Goal: Complete application form

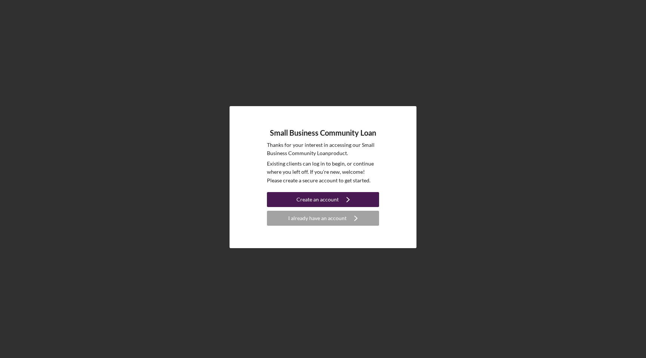
click at [327, 197] on div "Create an account" at bounding box center [317, 199] width 42 height 15
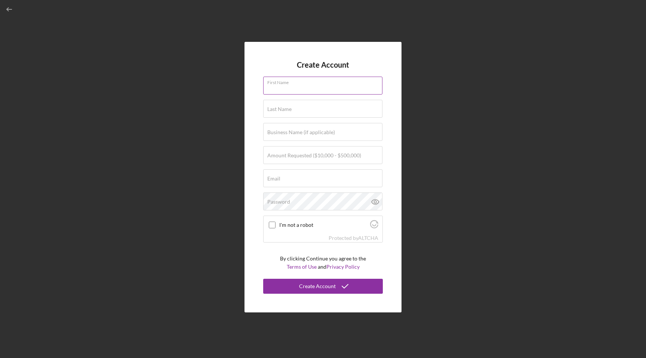
click at [322, 86] on input "First Name" at bounding box center [322, 86] width 119 height 18
type input "[PERSON_NAME]"
type input "Urban Aerial Fitness"
type input "[PERSON_NAME][EMAIL_ADDRESS][DOMAIN_NAME]"
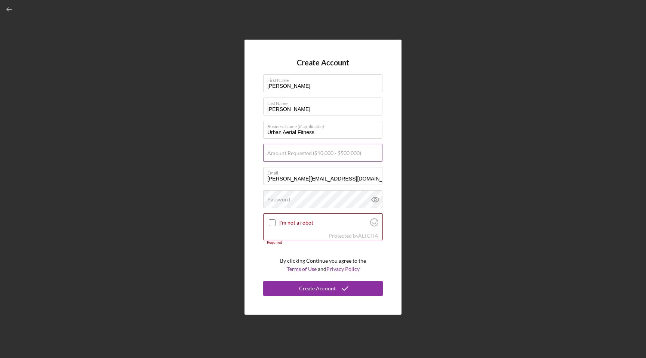
click at [326, 153] on label "Amount Requested ($10,000 - $500,000)" at bounding box center [314, 153] width 94 height 6
click at [326, 153] on input "Amount Requested ($10,000 - $500,000)" at bounding box center [322, 153] width 119 height 18
type input "$80,000"
click at [271, 223] on input "I'm not a robot" at bounding box center [272, 222] width 7 height 7
checkbox input "true"
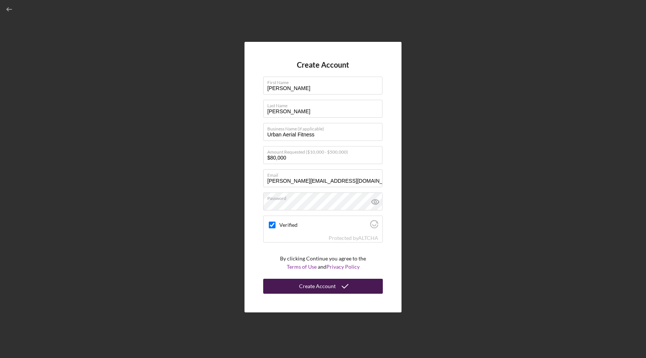
click at [346, 286] on icon "submit" at bounding box center [345, 286] width 19 height 19
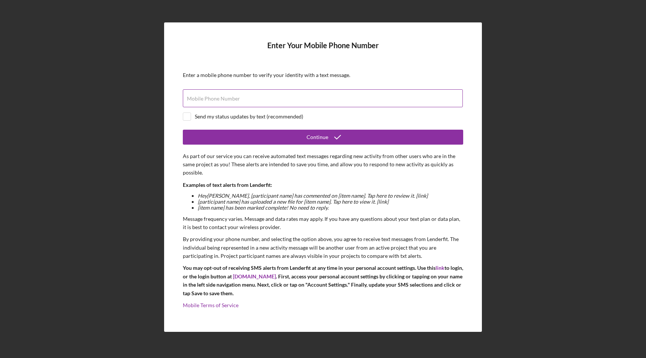
click at [241, 102] on input "Mobile Phone Number" at bounding box center [323, 98] width 280 height 18
type input "[PHONE_NUMBER]"
click at [186, 115] on input "checkbox" at bounding box center [186, 116] width 7 height 7
checkbox input "true"
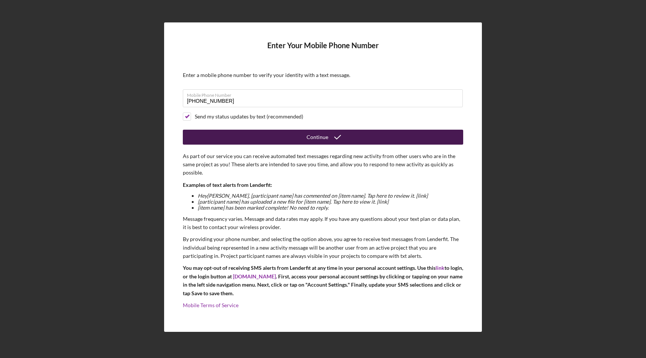
click at [225, 136] on button "Continue" at bounding box center [323, 137] width 280 height 15
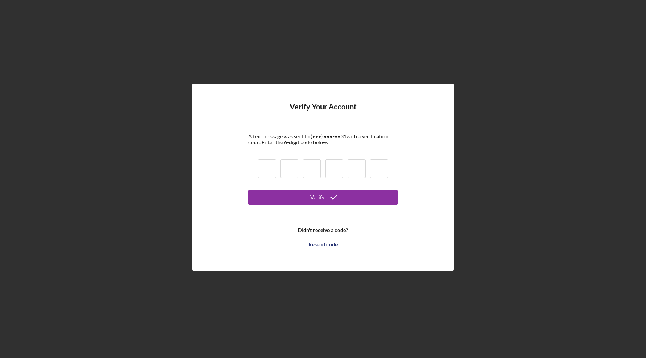
click at [264, 174] on input at bounding box center [267, 168] width 18 height 19
type input "9"
type input "5"
type input "3"
type input "9"
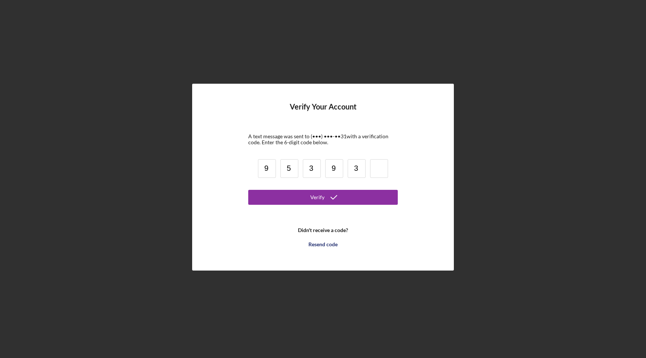
type input "3"
type input "2"
click at [304, 194] on button "Verify" at bounding box center [322, 197] width 149 height 15
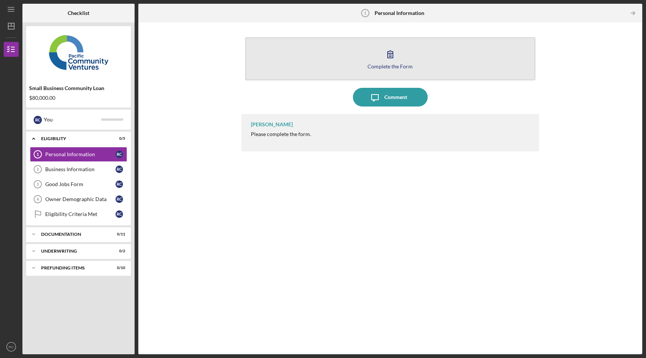
click at [518, 61] on button "Complete the Form Form" at bounding box center [390, 58] width 290 height 43
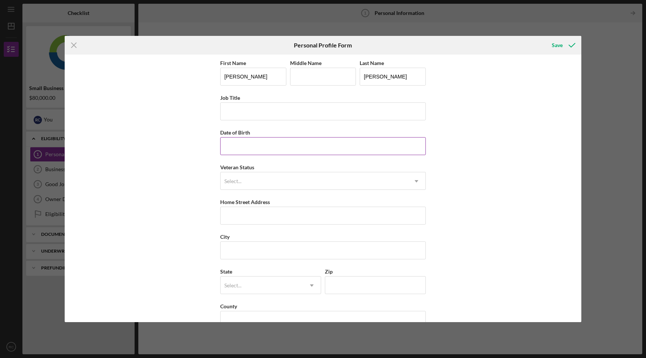
click at [313, 148] on input "Date of Birth" at bounding box center [323, 146] width 206 height 18
type input "[DATE]"
click at [313, 183] on div "Select..." at bounding box center [313, 181] width 187 height 17
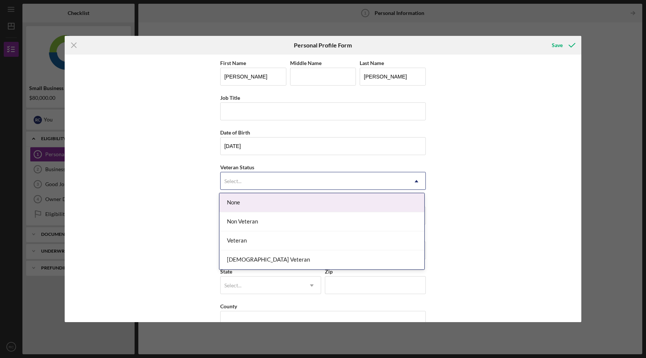
click at [286, 206] on div "None" at bounding box center [321, 202] width 205 height 19
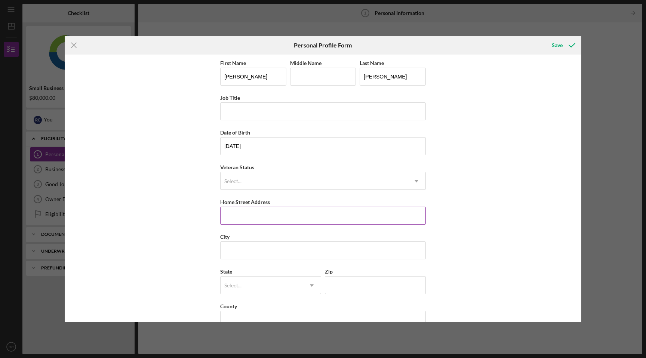
click at [269, 220] on input "Home Street Address" at bounding box center [323, 216] width 206 height 18
type input "30 Flowerstalk"
type input "Irvine"
type input "[US_STATE]"
type input "92618"
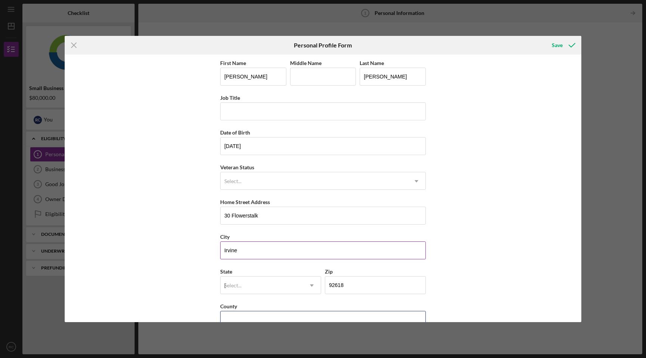
type input "[GEOGRAPHIC_DATA]"
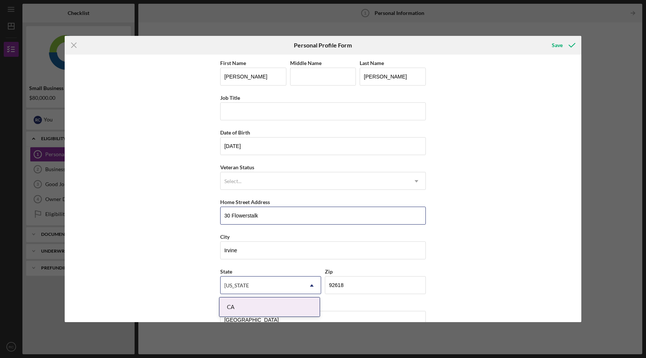
scroll to position [18, 0]
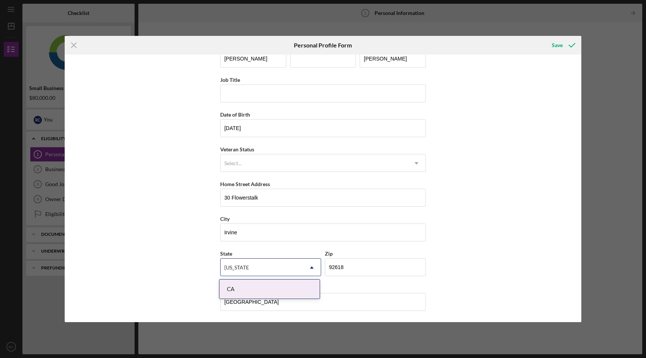
click at [531, 131] on div "First Name [PERSON_NAME] Middle Name Last Name [PERSON_NAME] Job Title Date of …" at bounding box center [323, 189] width 516 height 268
click at [561, 47] on div "Save" at bounding box center [556, 45] width 11 height 15
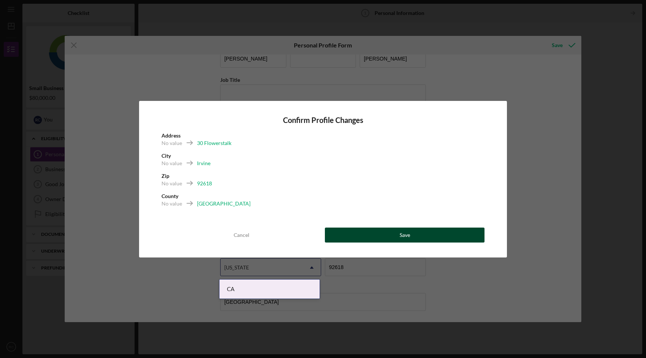
click at [399, 236] on button "Save" at bounding box center [405, 235] width 160 height 15
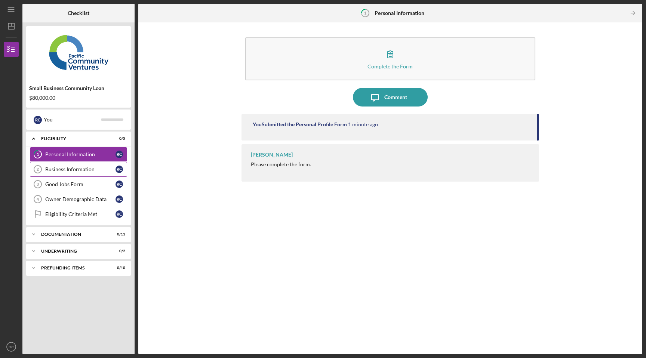
click at [71, 172] on div "Business Information" at bounding box center [80, 169] width 70 height 6
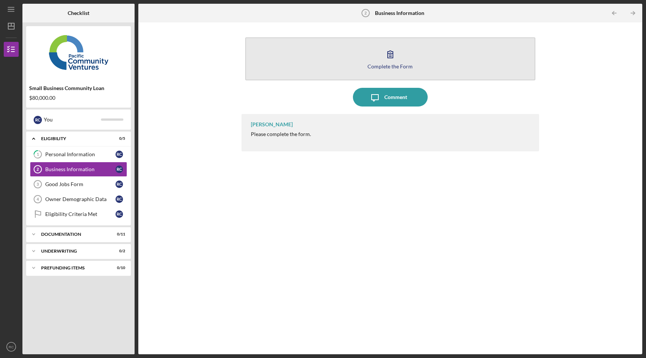
click at [374, 68] on div "Complete the Form" at bounding box center [389, 67] width 45 height 6
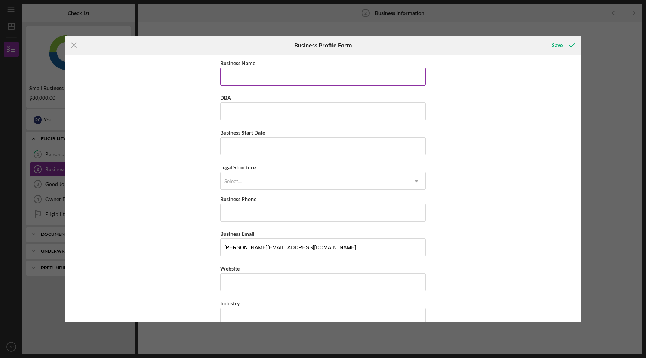
click at [357, 76] on input "Business Name" at bounding box center [323, 77] width 206 height 18
type input "Urban Aerial Fitness"
type input "[PHONE_NUMBER]"
type input "30 Flowerstalk"
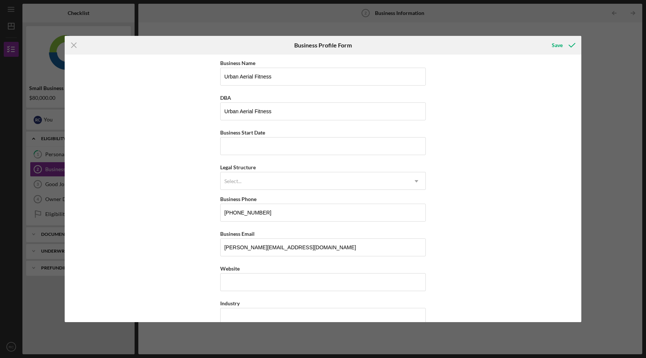
type input "Irvine"
type input "[US_STATE]"
type input "92618"
type input "[US_STATE]"
click at [303, 79] on input "Urban Aerial Fitness" at bounding box center [323, 77] width 206 height 18
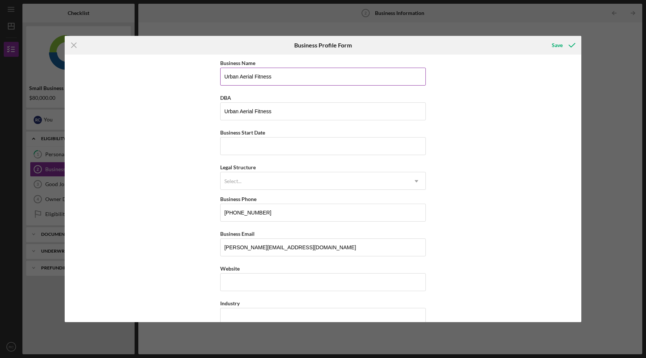
click at [303, 79] on input "Urban Aerial Fitness" at bounding box center [323, 77] width 206 height 18
type input "Aerial Arts Fitness LLC"
click at [294, 149] on input "Business Start Date" at bounding box center [323, 146] width 206 height 18
type input "[DATE]"
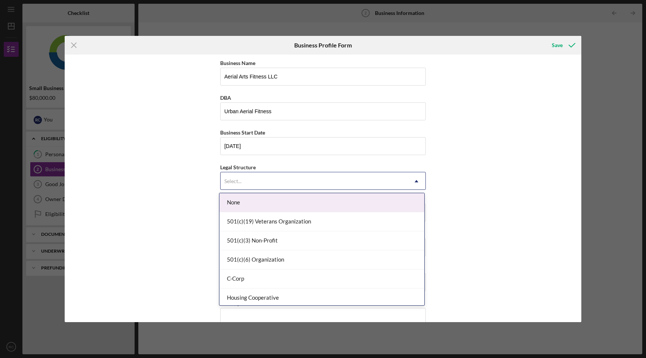
click at [291, 184] on div "Select..." at bounding box center [313, 181] width 187 height 17
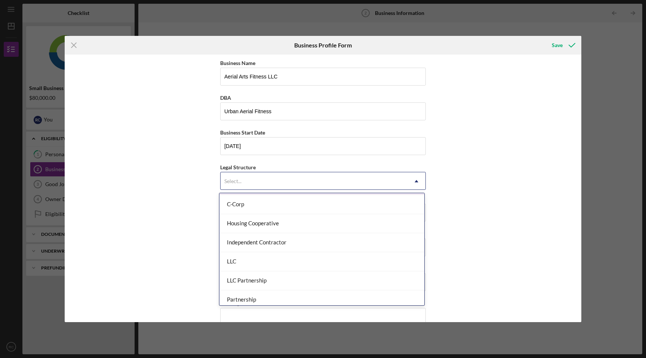
scroll to position [75, 0]
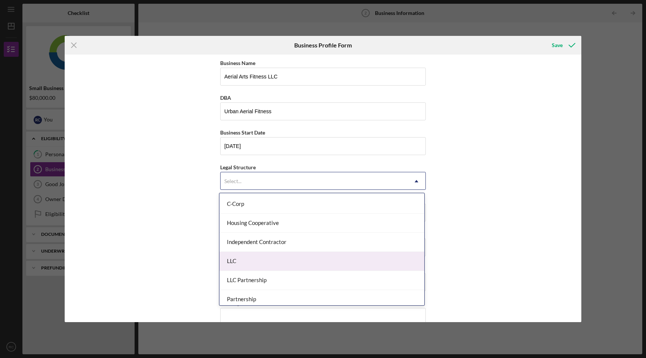
click at [292, 255] on div "LLC" at bounding box center [321, 261] width 205 height 19
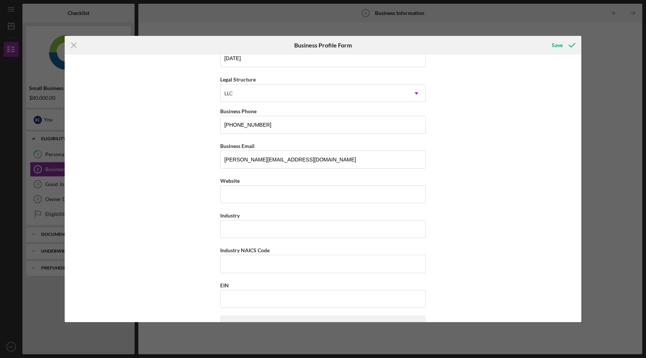
scroll to position [93, 0]
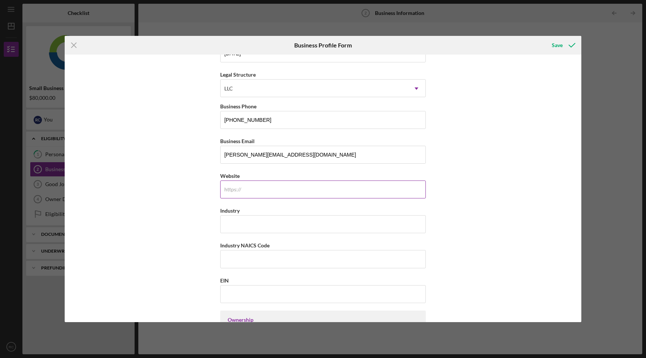
click at [257, 191] on input "Website" at bounding box center [323, 189] width 206 height 18
type input "[DOMAIN_NAME]"
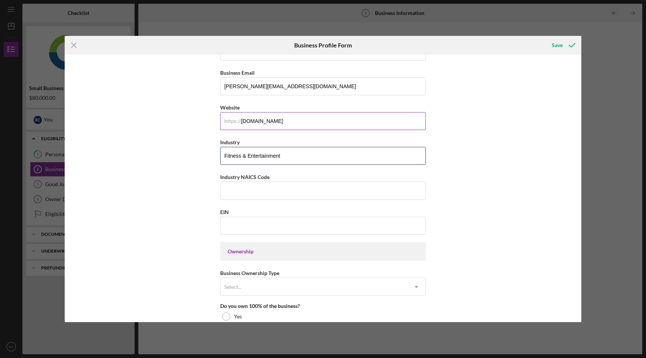
scroll to position [183, 0]
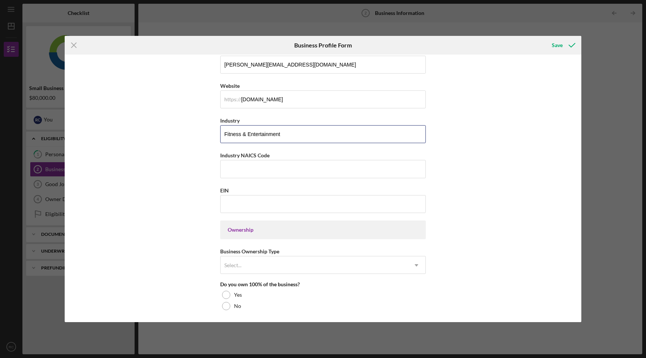
type input "Fitness & Entertainment"
click at [244, 207] on input "EIN" at bounding box center [323, 204] width 206 height 18
paste input "[US_EMPLOYER_IDENTIFICATION_NUMBER]"
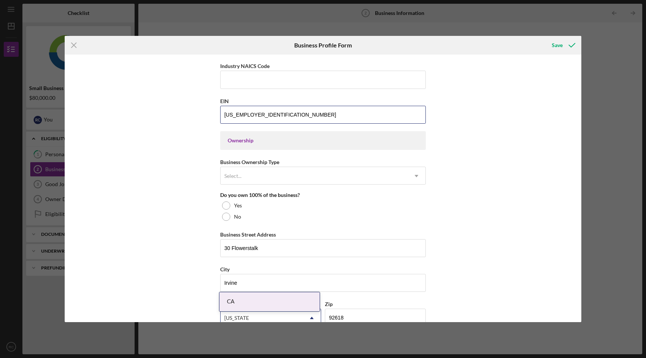
scroll to position [276, 0]
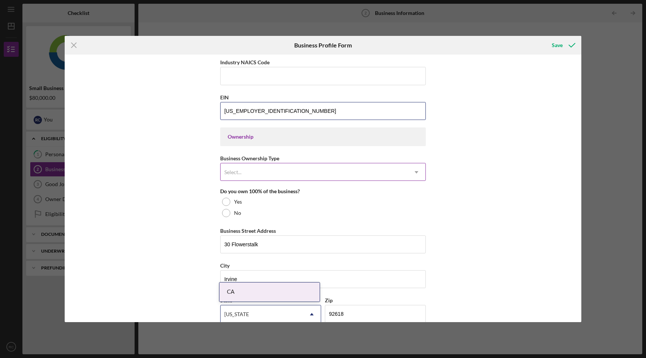
type input "[US_EMPLOYER_IDENTIFICATION_NUMBER]"
click at [259, 167] on div "Select..." at bounding box center [313, 172] width 187 height 17
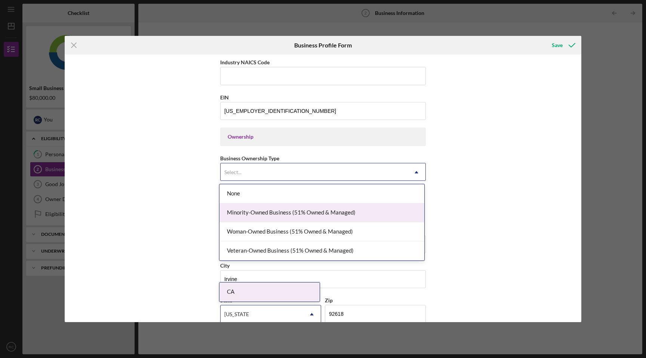
click at [240, 215] on div "Minority-Owned Business (51% Owned & Managed)" at bounding box center [321, 212] width 205 height 19
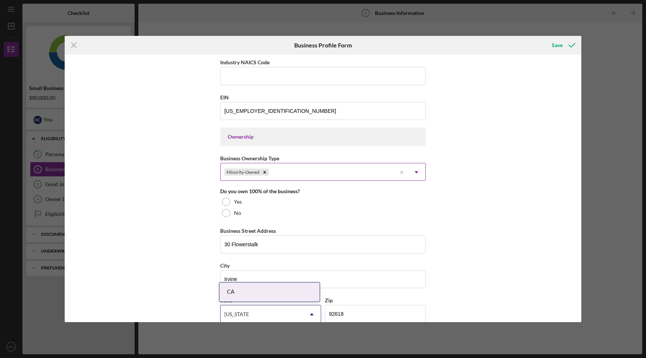
click at [305, 172] on div "Minority-Owned" at bounding box center [308, 172] width 176 height 17
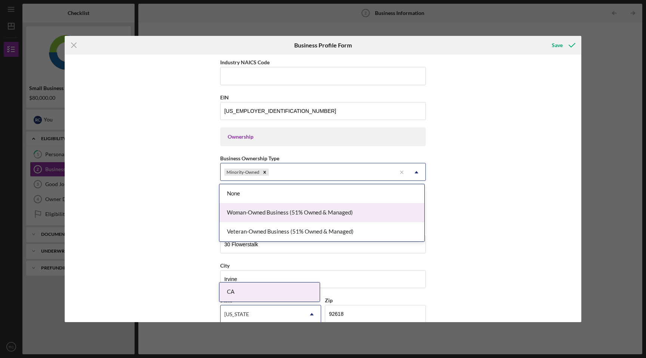
click at [269, 214] on div "Woman-Owned Business (51% Owned & Managed)" at bounding box center [321, 212] width 205 height 19
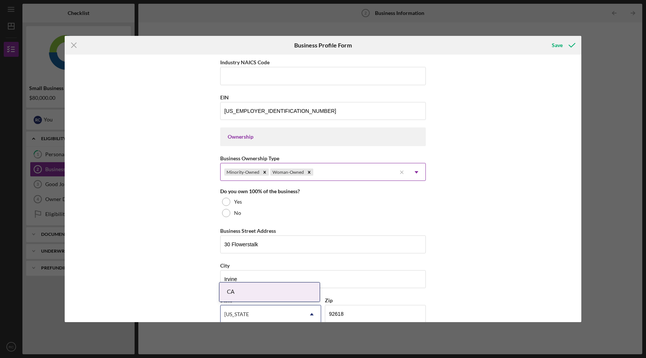
click at [335, 173] on div "Minority-Owned Woman-Owned" at bounding box center [308, 172] width 176 height 17
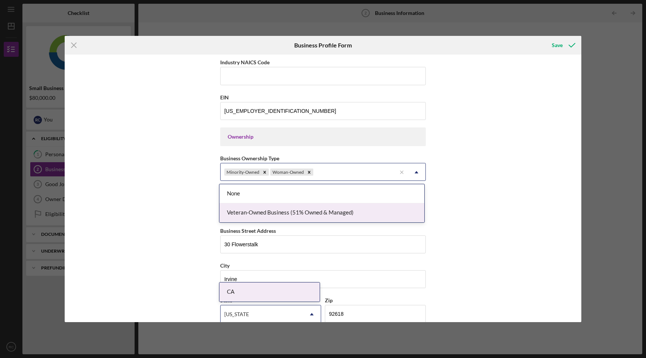
click at [183, 212] on div "Business Name Aerial Arts Fitness LLC DBA Urban Aerial Fitness Business Start D…" at bounding box center [323, 189] width 516 height 268
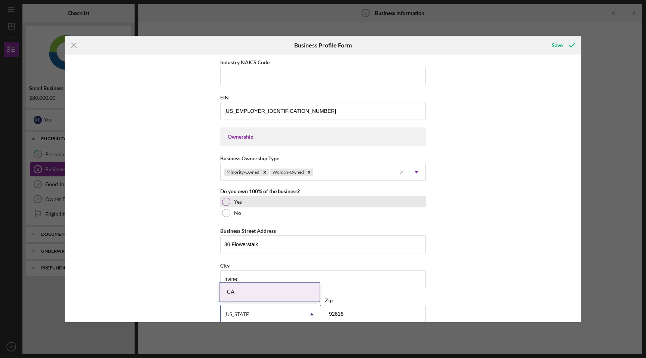
click at [222, 203] on div at bounding box center [226, 202] width 8 height 8
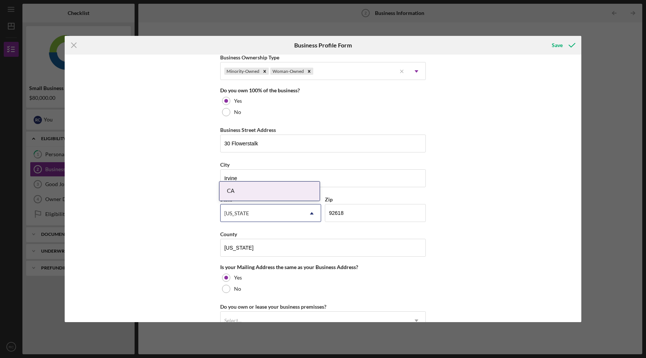
scroll to position [377, 0]
click at [223, 113] on div at bounding box center [226, 111] width 8 height 8
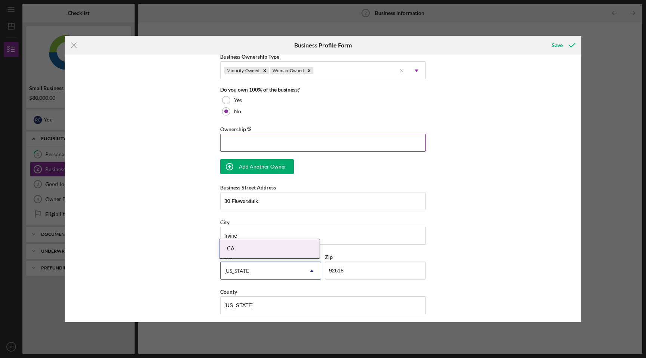
click at [243, 139] on input "Ownership %" at bounding box center [323, 143] width 206 height 18
type input "50.00%"
click at [251, 163] on div "Add Another Owner" at bounding box center [262, 166] width 47 height 15
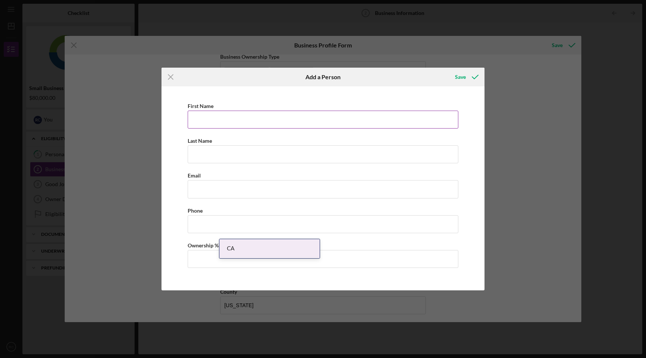
click at [224, 120] on input "First Name" at bounding box center [323, 120] width 271 height 18
type input "[PERSON_NAME]"
type input "[PERSON_NAME][EMAIL_ADDRESS][DOMAIN_NAME]"
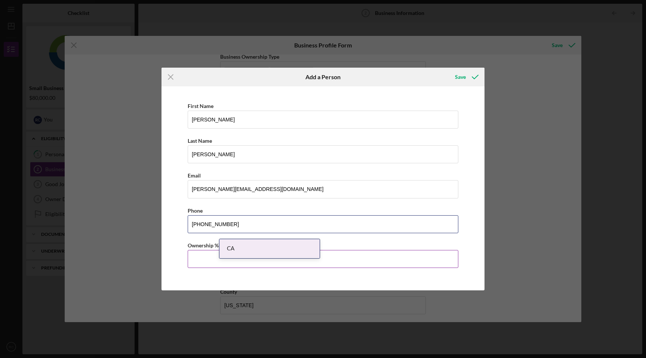
type input "[PHONE_NUMBER]"
click at [204, 265] on input "Ownership %" at bounding box center [323, 259] width 271 height 18
type input "0%"
type input "50.00%"
click at [176, 278] on div "First Name [PERSON_NAME] Last Name [PERSON_NAME] Email [PERSON_NAME][EMAIL_ADDR…" at bounding box center [322, 188] width 315 height 196
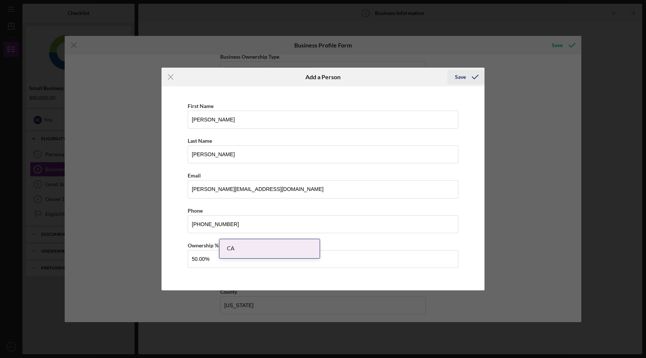
click at [469, 79] on icon "button" at bounding box center [475, 77] width 19 height 19
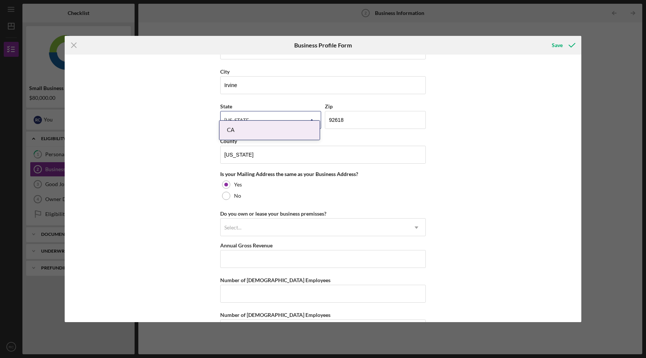
scroll to position [584, 0]
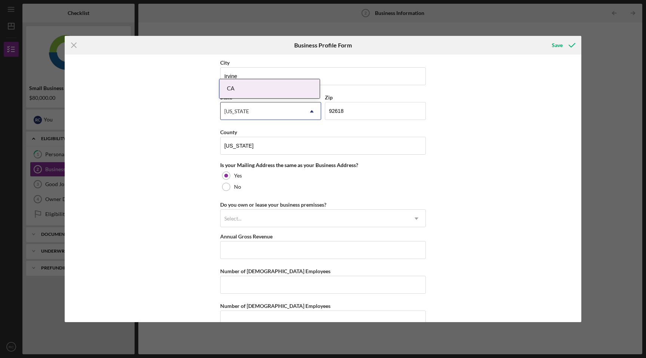
click at [502, 169] on div "Business Name Aerial Arts Fitness LLC DBA Urban Aerial Fitness Business Start D…" at bounding box center [323, 189] width 516 height 268
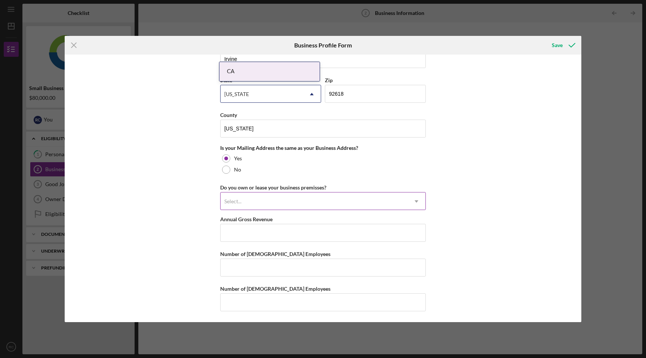
click at [389, 203] on div "Select..." at bounding box center [313, 201] width 187 height 17
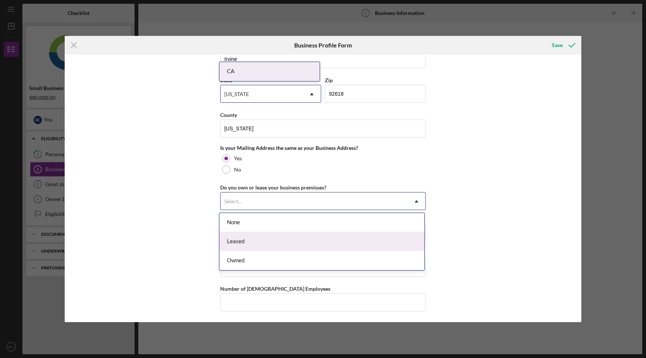
click at [348, 246] on div "Leased" at bounding box center [321, 241] width 205 height 19
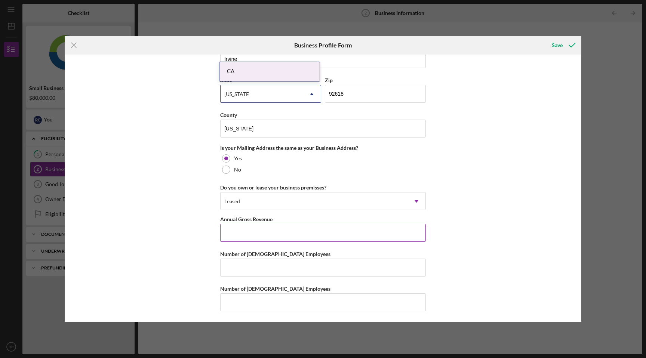
click at [340, 237] on input "Annual Gross Revenue" at bounding box center [323, 233] width 206 height 18
type input "$320,000"
type input "0"
type input "3"
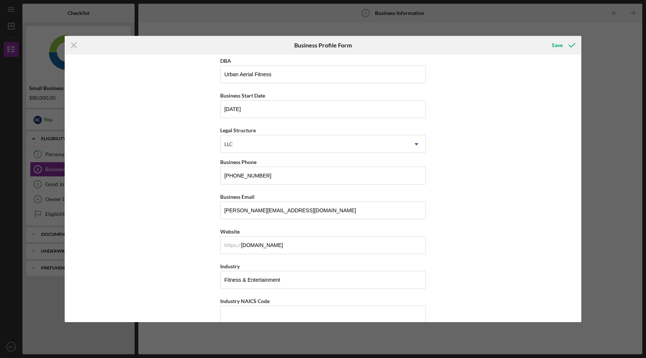
scroll to position [0, 0]
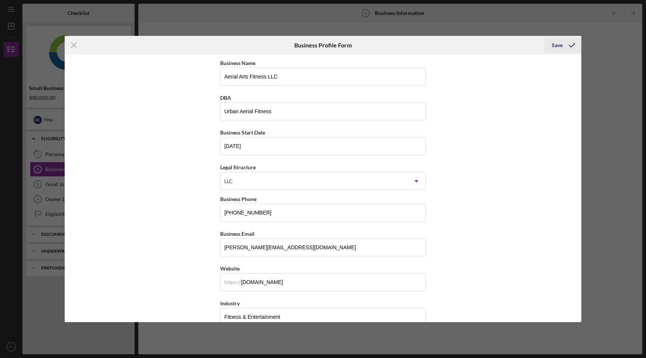
click at [557, 47] on div "Save" at bounding box center [556, 45] width 11 height 15
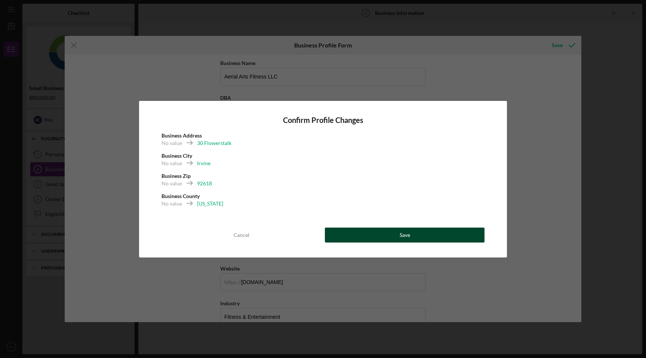
click at [402, 238] on div "Save" at bounding box center [404, 235] width 10 height 15
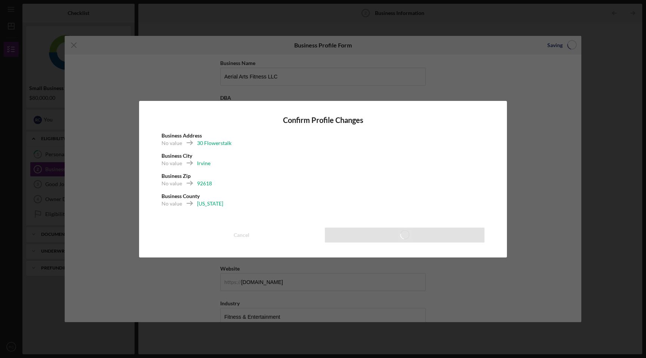
scroll to position [26, 0]
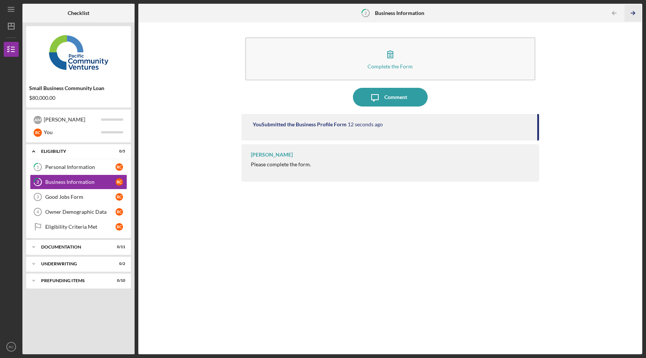
click at [628, 14] on icon "Icon/Table Pagination Arrow" at bounding box center [632, 13] width 17 height 17
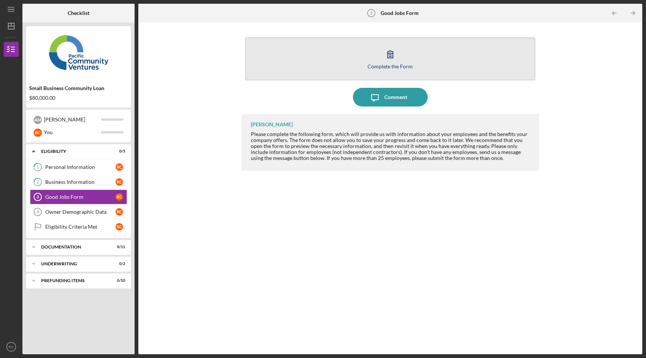
click at [475, 53] on button "Complete the Form Form" at bounding box center [390, 58] width 290 height 43
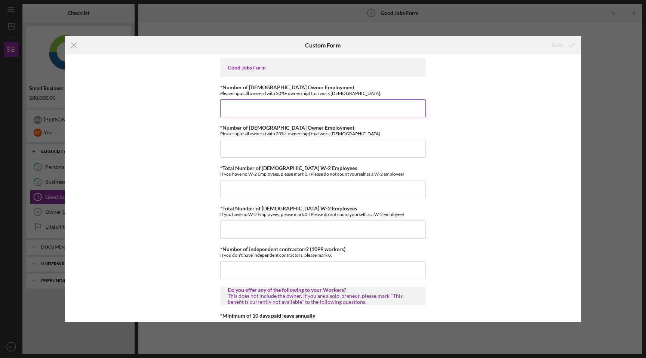
click at [384, 112] on input "*Number of [DEMOGRAPHIC_DATA] Owner Employment" at bounding box center [323, 108] width 206 height 18
click at [331, 108] on input "*Number of [DEMOGRAPHIC_DATA] Owner Employment" at bounding box center [323, 108] width 206 height 18
click at [231, 109] on input "2" at bounding box center [323, 108] width 206 height 18
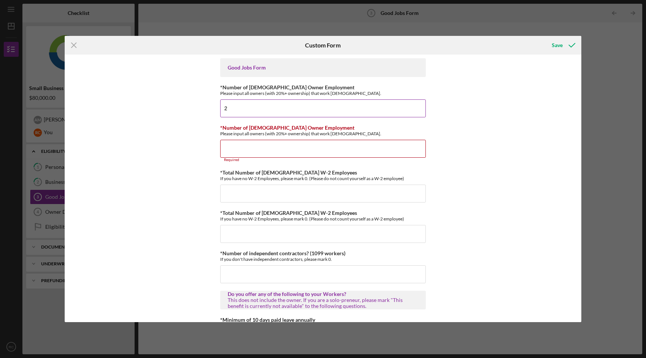
click at [231, 109] on input "2" at bounding box center [323, 108] width 206 height 18
type input "1"
click at [232, 154] on input "*Number of [DEMOGRAPHIC_DATA] Owner Employment" at bounding box center [323, 149] width 206 height 18
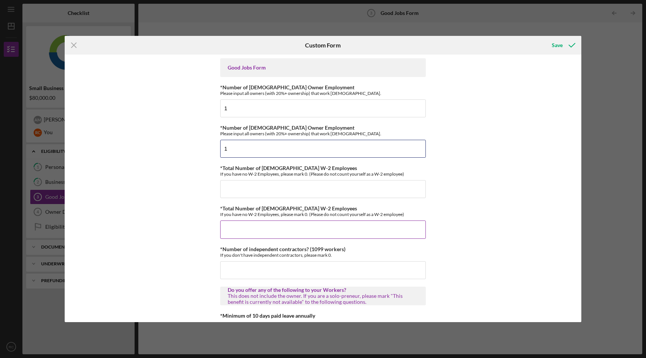
type input "1"
click at [232, 228] on input "*Total Number of [DEMOGRAPHIC_DATA] W-2 Employees" at bounding box center [323, 229] width 206 height 18
type input "4"
click at [182, 235] on div "Good Jobs Form *Number of [DEMOGRAPHIC_DATA] Owner Employment Please input all …" at bounding box center [323, 189] width 516 height 268
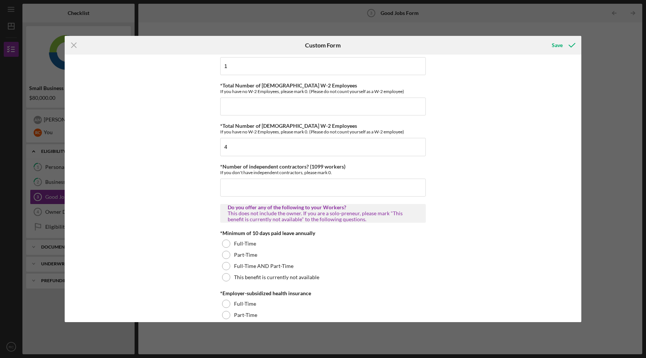
scroll to position [84, 0]
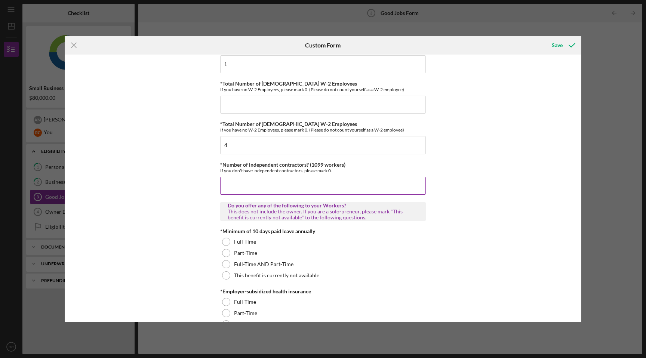
click at [244, 186] on input "*Number of independent contractors? (1099 workers)" at bounding box center [323, 186] width 206 height 18
type input "8"
click at [188, 207] on div "Good Jobs Form *Number of [DEMOGRAPHIC_DATA] Owner Employment Please input all …" at bounding box center [323, 189] width 516 height 268
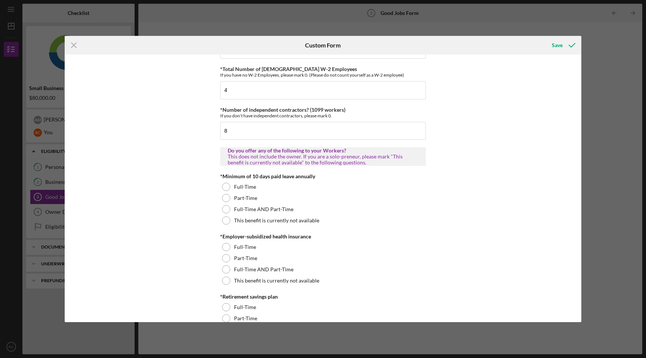
scroll to position [145, 0]
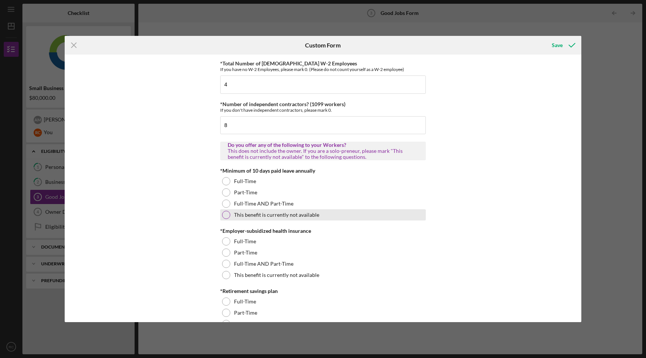
click at [223, 216] on div at bounding box center [226, 215] width 8 height 8
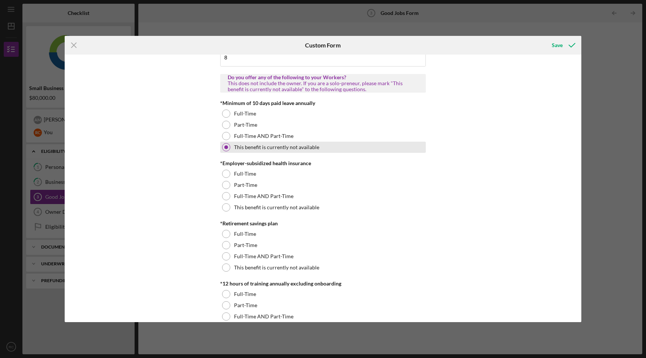
scroll to position [211, 0]
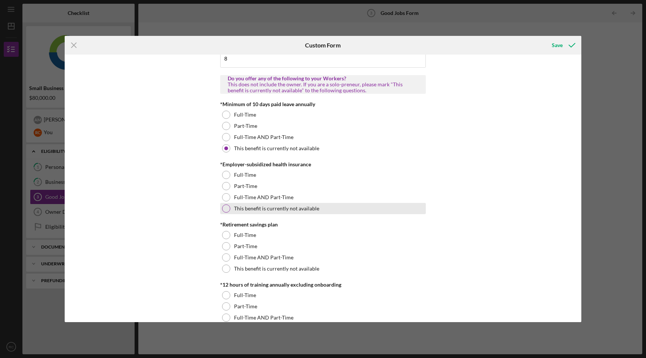
click at [223, 210] on div at bounding box center [226, 208] width 8 height 8
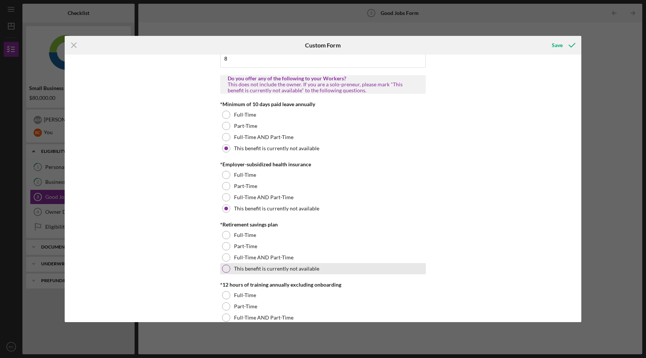
click at [224, 271] on div at bounding box center [226, 269] width 8 height 8
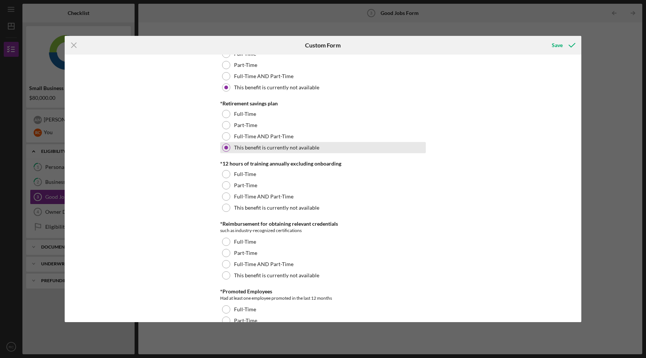
scroll to position [308, 0]
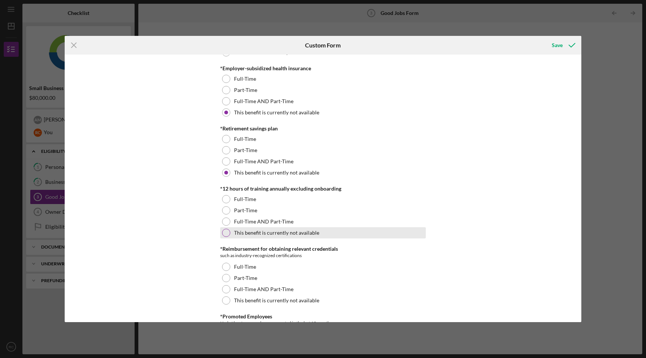
click at [248, 234] on label "This benefit is currently not available" at bounding box center [276, 233] width 85 height 6
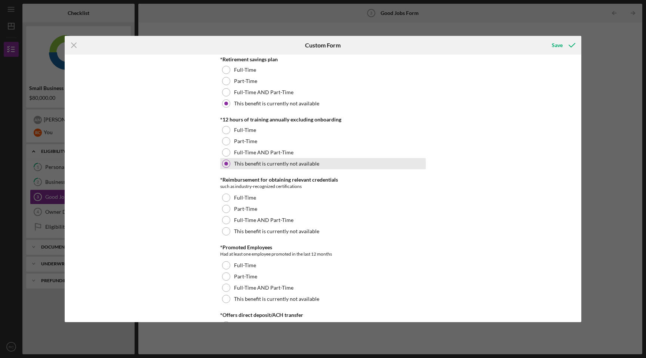
scroll to position [385, 0]
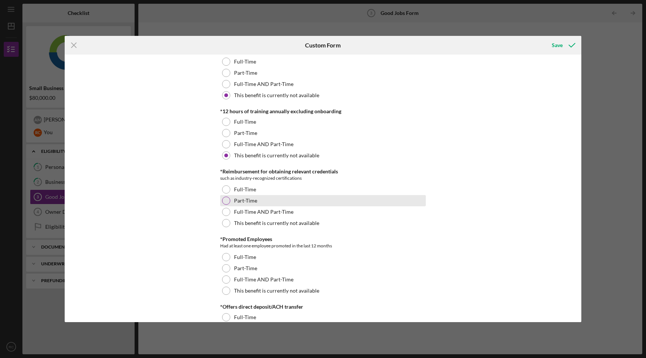
click at [241, 199] on label "Part-Time" at bounding box center [245, 201] width 23 height 6
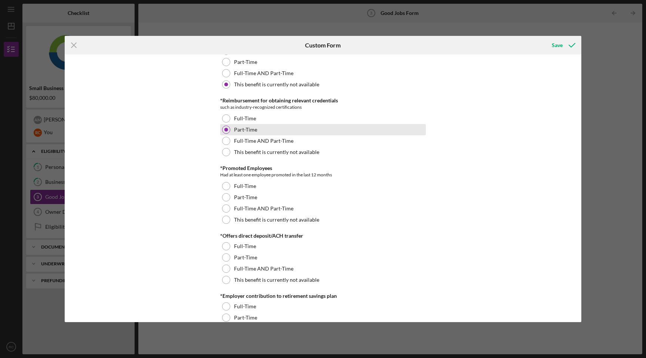
scroll to position [458, 0]
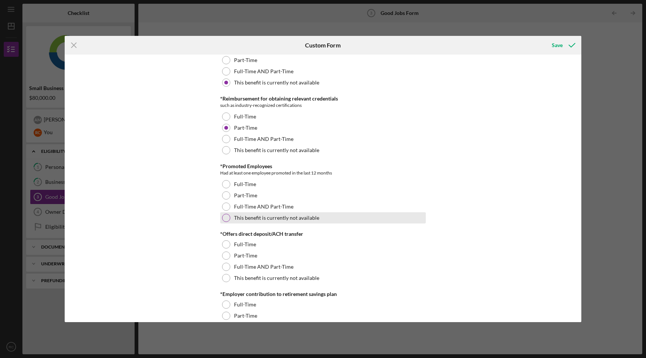
click at [248, 222] on div "This benefit is currently not available" at bounding box center [323, 217] width 206 height 11
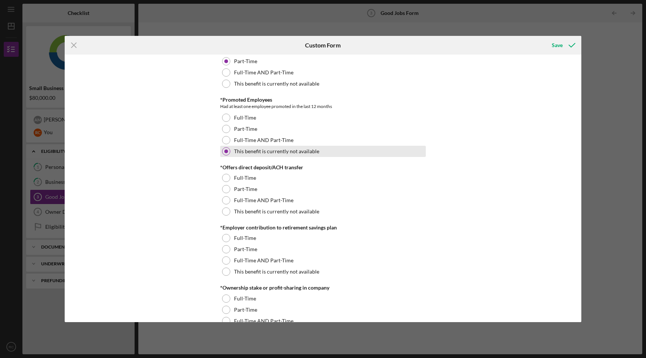
scroll to position [523, 0]
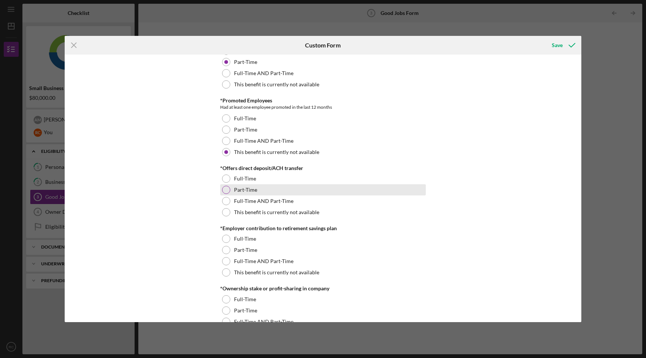
click at [226, 188] on div at bounding box center [226, 190] width 8 height 8
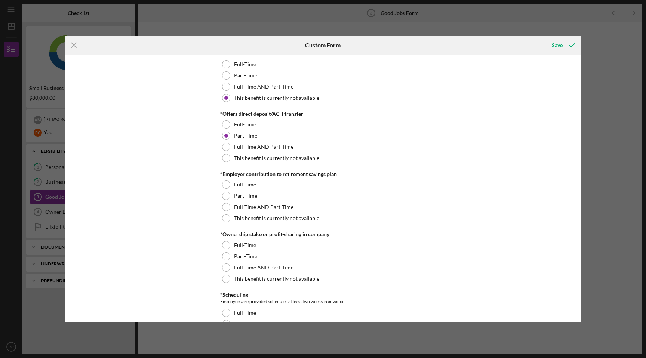
scroll to position [580, 0]
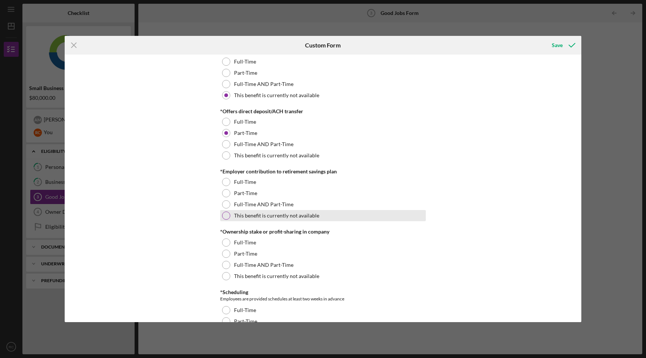
click at [274, 215] on label "This benefit is currently not available" at bounding box center [276, 216] width 85 height 6
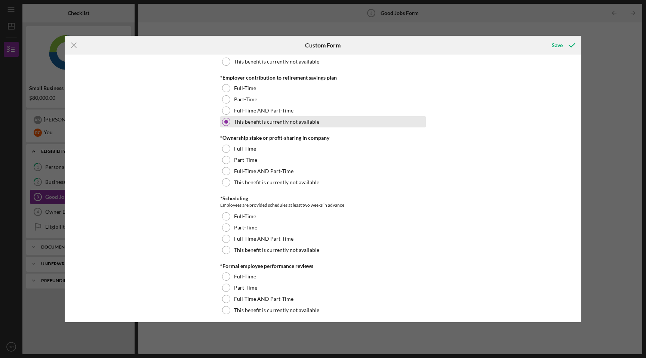
scroll to position [679, 0]
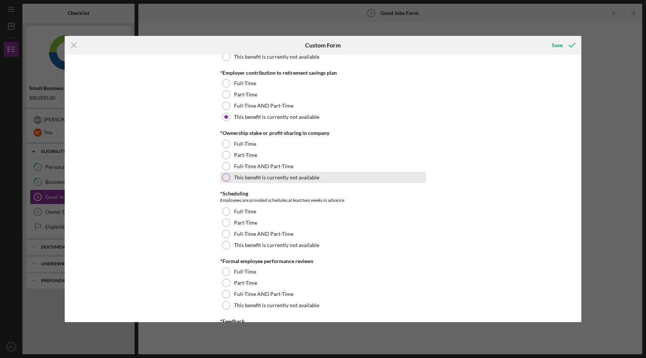
click at [271, 176] on label "This benefit is currently not available" at bounding box center [276, 177] width 85 height 6
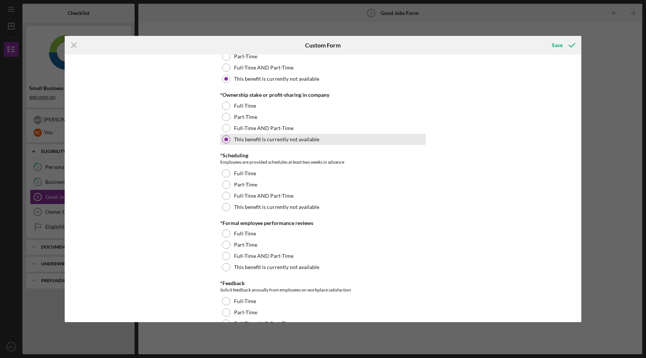
scroll to position [726, 0]
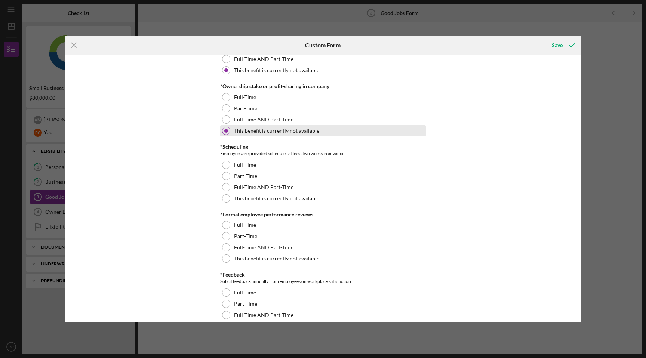
click at [271, 176] on div "Part-Time" at bounding box center [323, 175] width 206 height 11
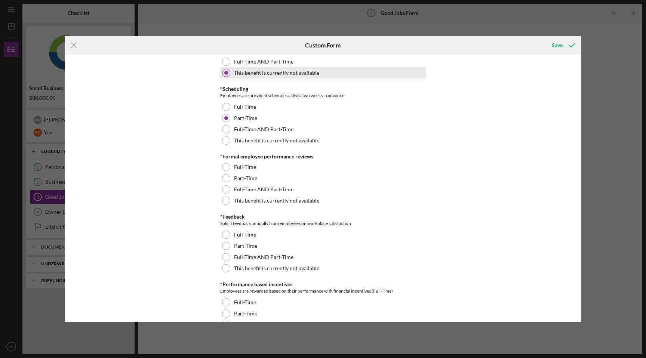
scroll to position [806, 0]
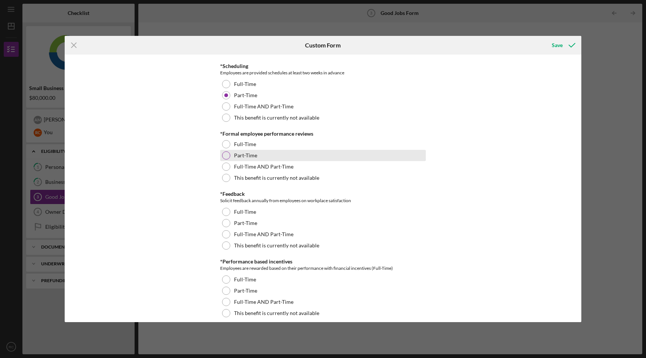
click at [268, 152] on div "Part-Time" at bounding box center [323, 155] width 206 height 11
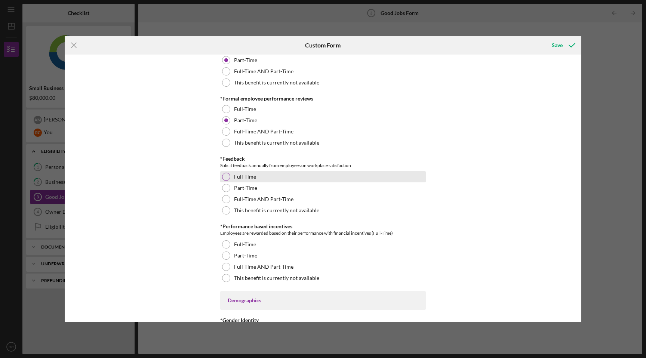
scroll to position [842, 0]
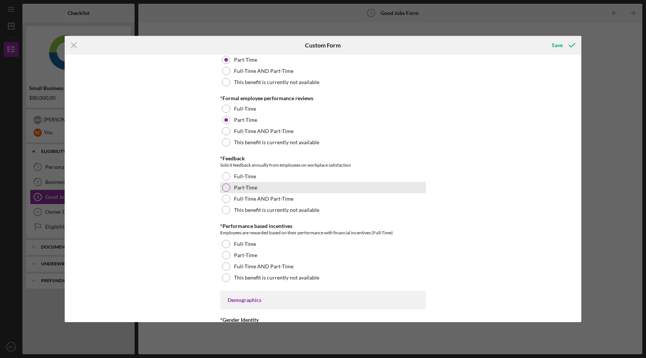
click at [275, 187] on div "Part-Time" at bounding box center [323, 187] width 206 height 11
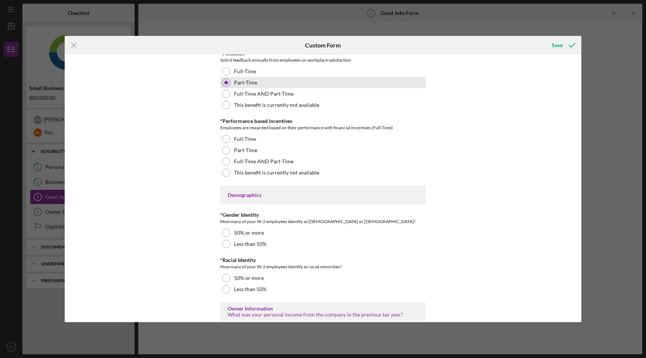
scroll to position [947, 0]
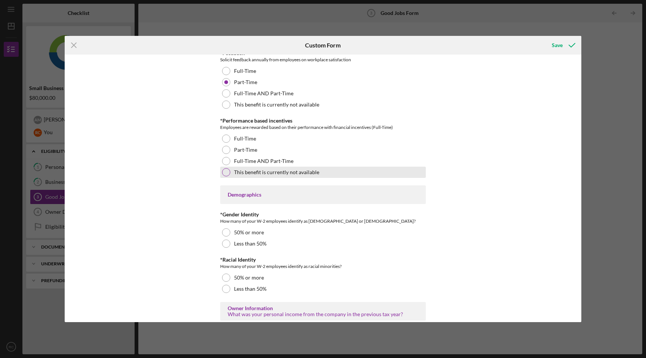
click at [272, 175] on div "This benefit is currently not available" at bounding box center [323, 172] width 206 height 11
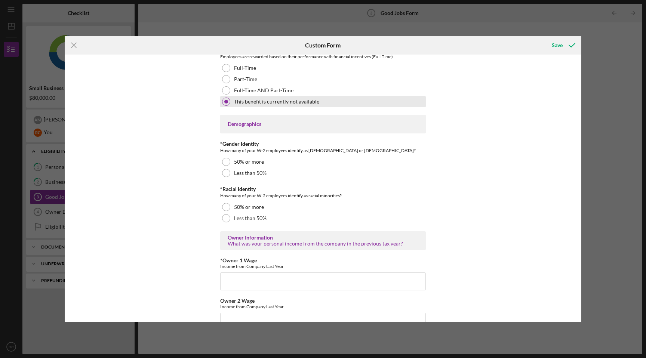
scroll to position [1061, 0]
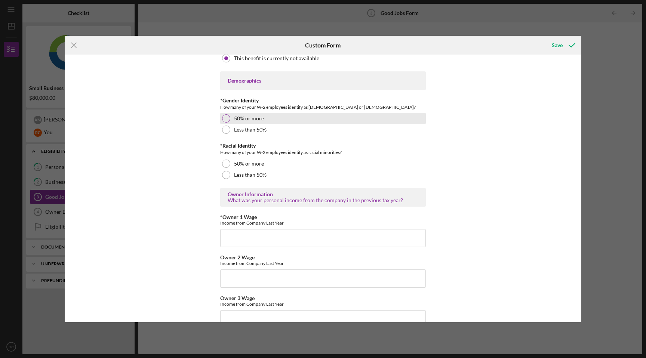
click at [224, 120] on div at bounding box center [226, 118] width 8 height 8
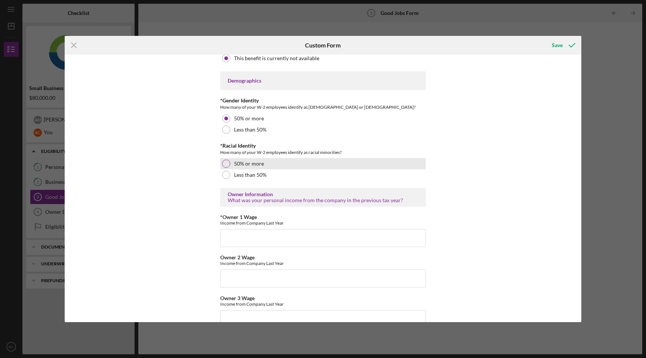
click at [327, 163] on div "50% or more" at bounding box center [323, 163] width 206 height 11
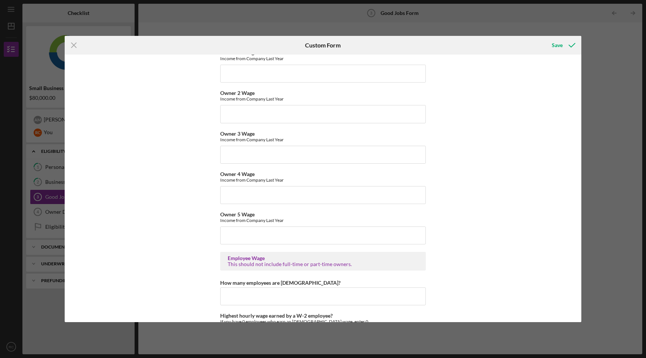
scroll to position [1227, 0]
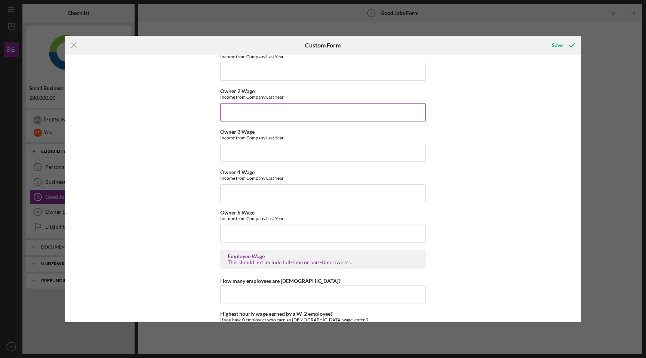
click at [296, 112] on input "Owner 2 Wage" at bounding box center [323, 112] width 206 height 18
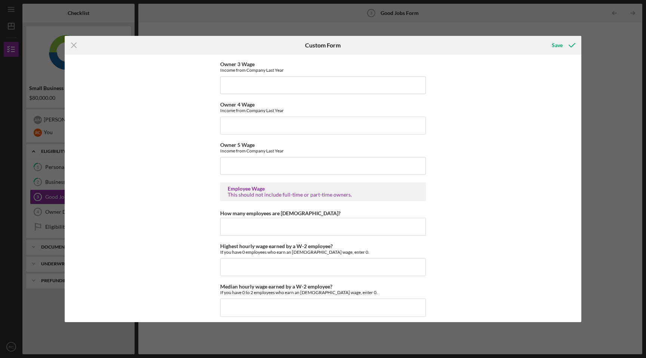
scroll to position [1311, 0]
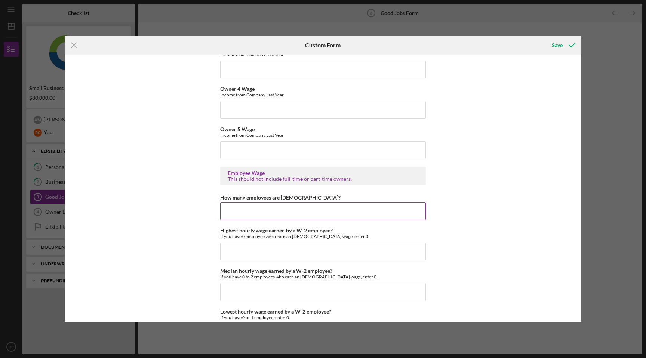
type input "$0"
click at [274, 208] on input "How many employees are [DEMOGRAPHIC_DATA]?" at bounding box center [323, 211] width 206 height 18
type input "4"
click at [191, 250] on div "Good Jobs Form *Number of [DEMOGRAPHIC_DATA] Owner Employment Please input all …" at bounding box center [323, 189] width 516 height 268
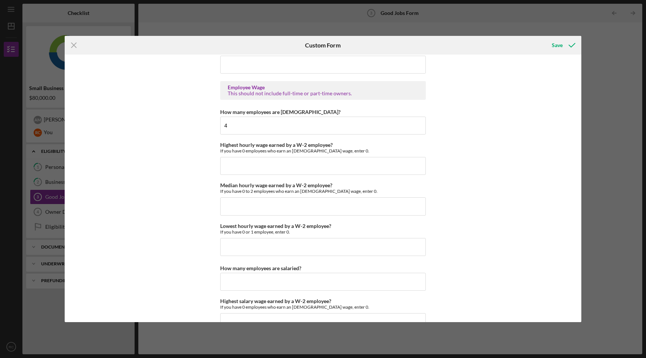
scroll to position [1419, 0]
